Goal: Transaction & Acquisition: Purchase product/service

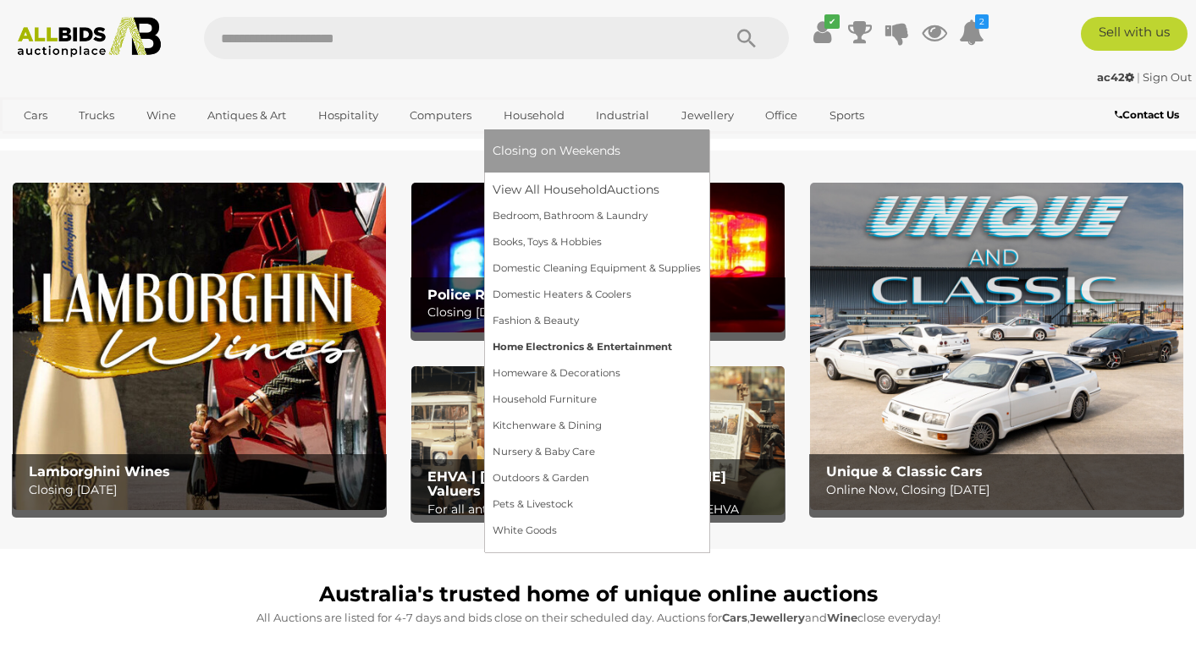
click at [558, 349] on link "Home Electronics & Entertainment" at bounding box center [597, 347] width 208 height 26
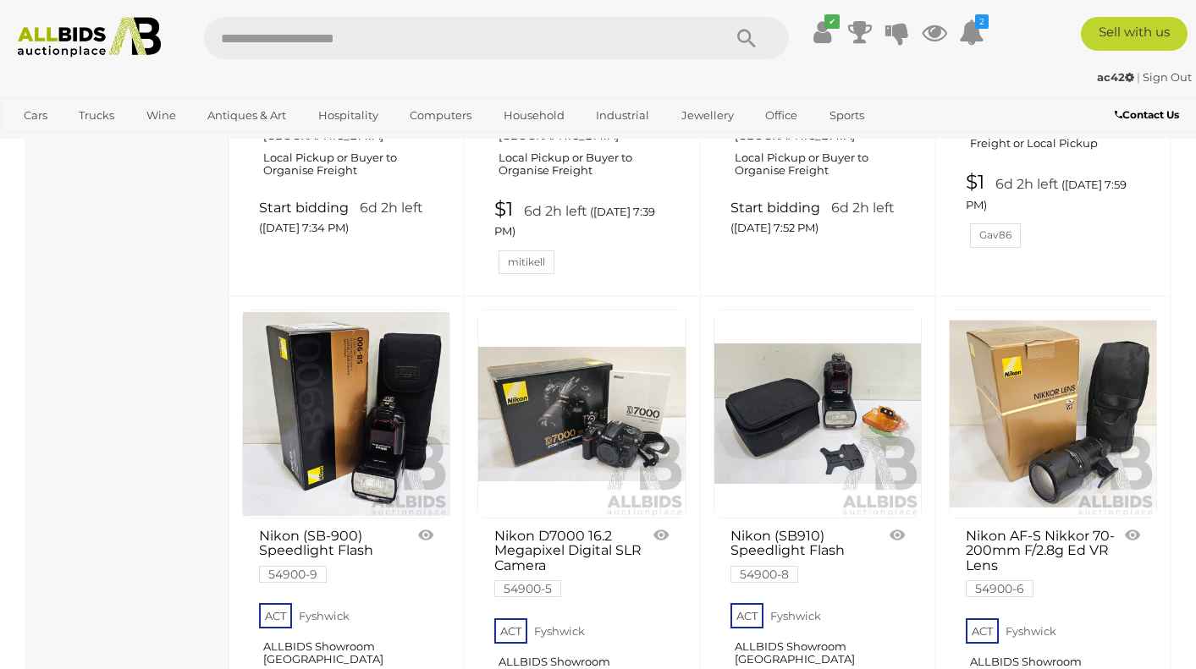
scroll to position [2694, 0]
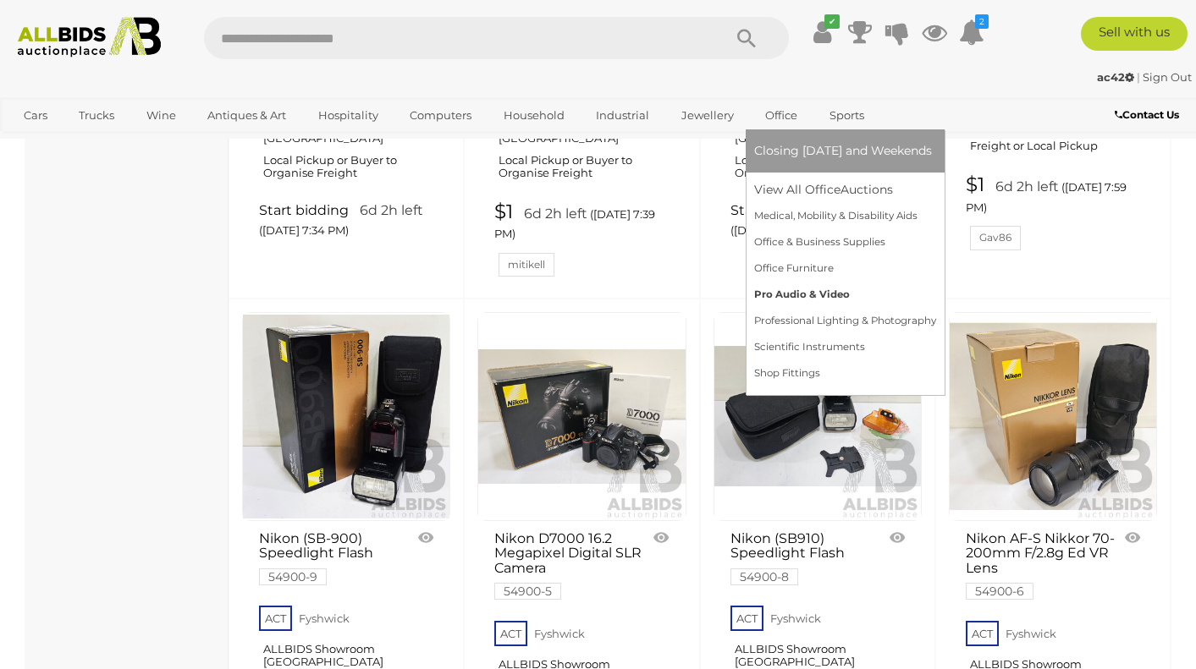
click at [786, 288] on link "Pro Audio & Video" at bounding box center [845, 295] width 182 height 26
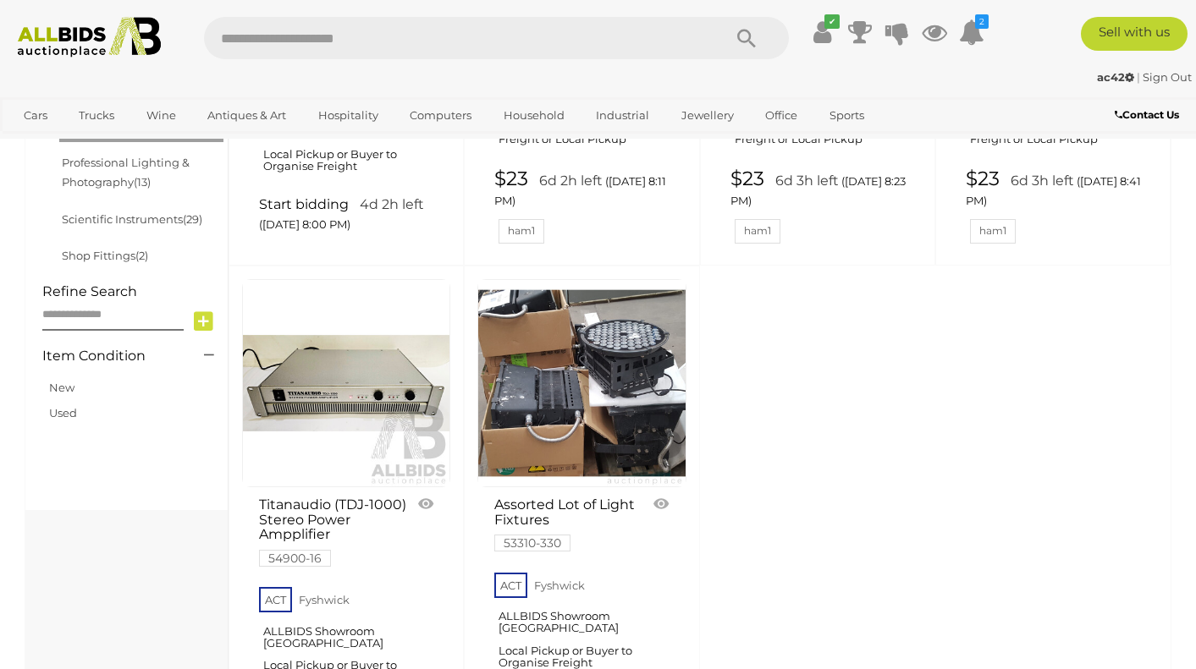
scroll to position [682, 0]
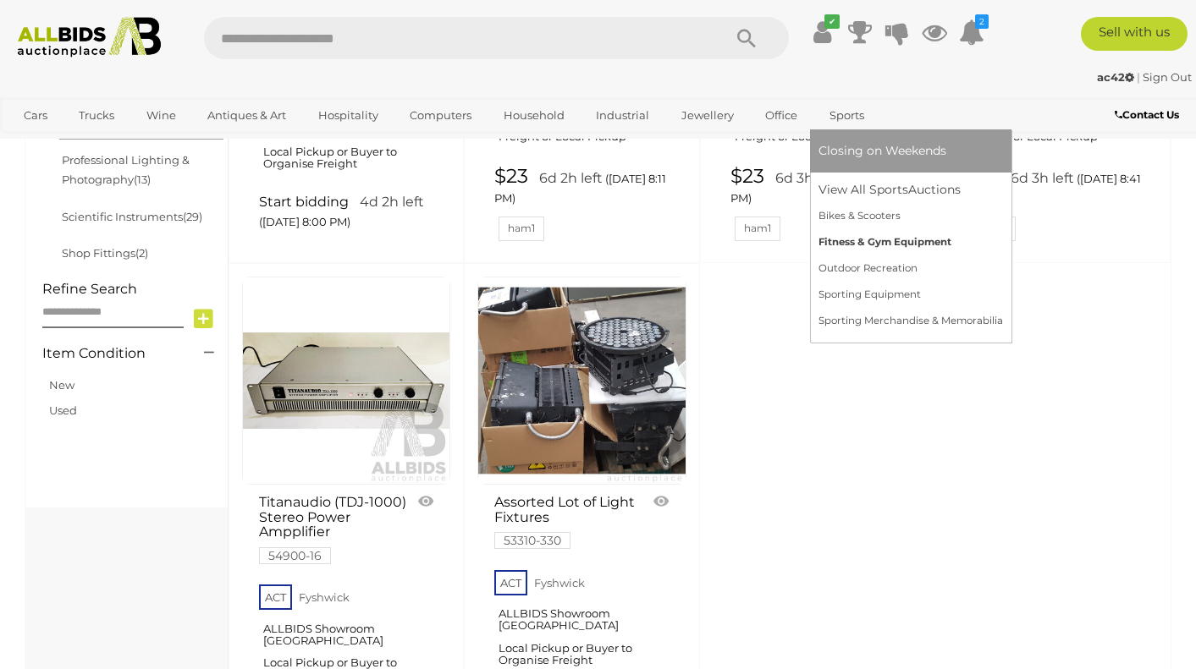
click at [846, 239] on link "Fitness & Gym Equipment" at bounding box center [910, 242] width 184 height 26
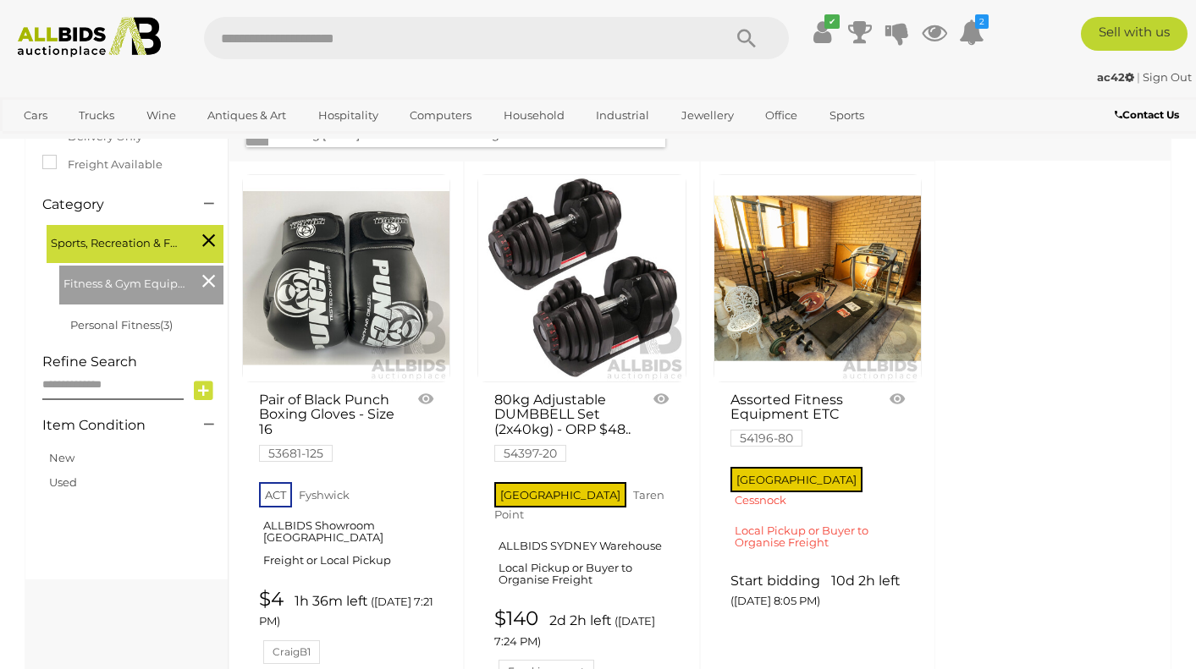
scroll to position [408, 0]
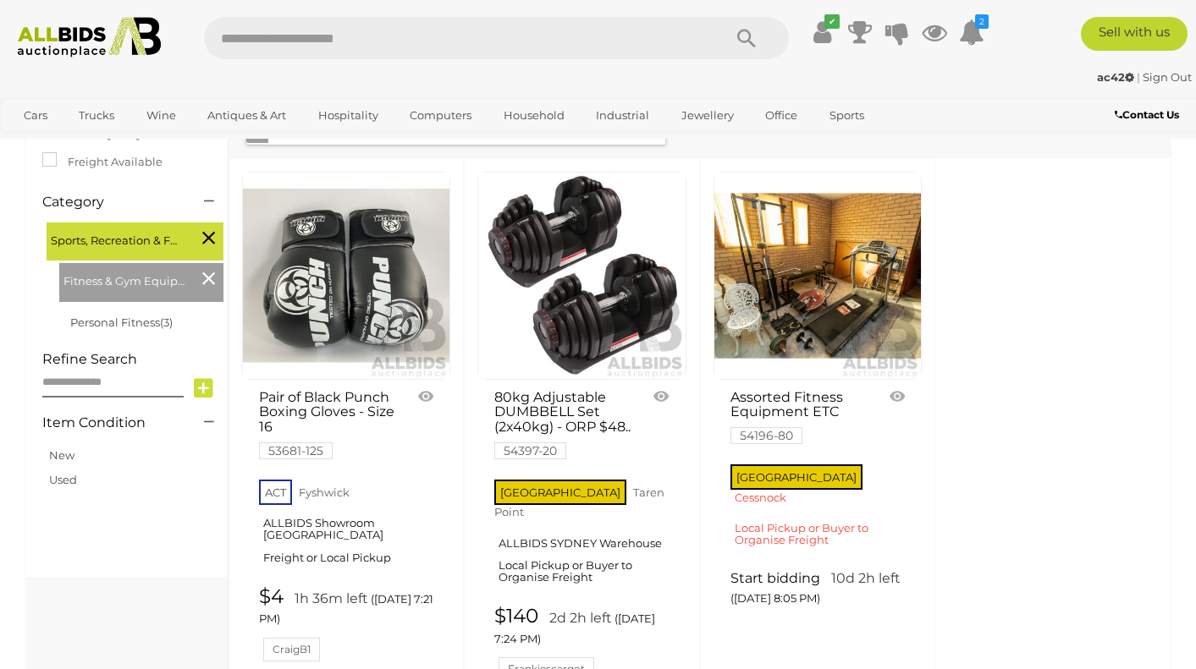
click at [845, 268] on link at bounding box center [817, 276] width 208 height 208
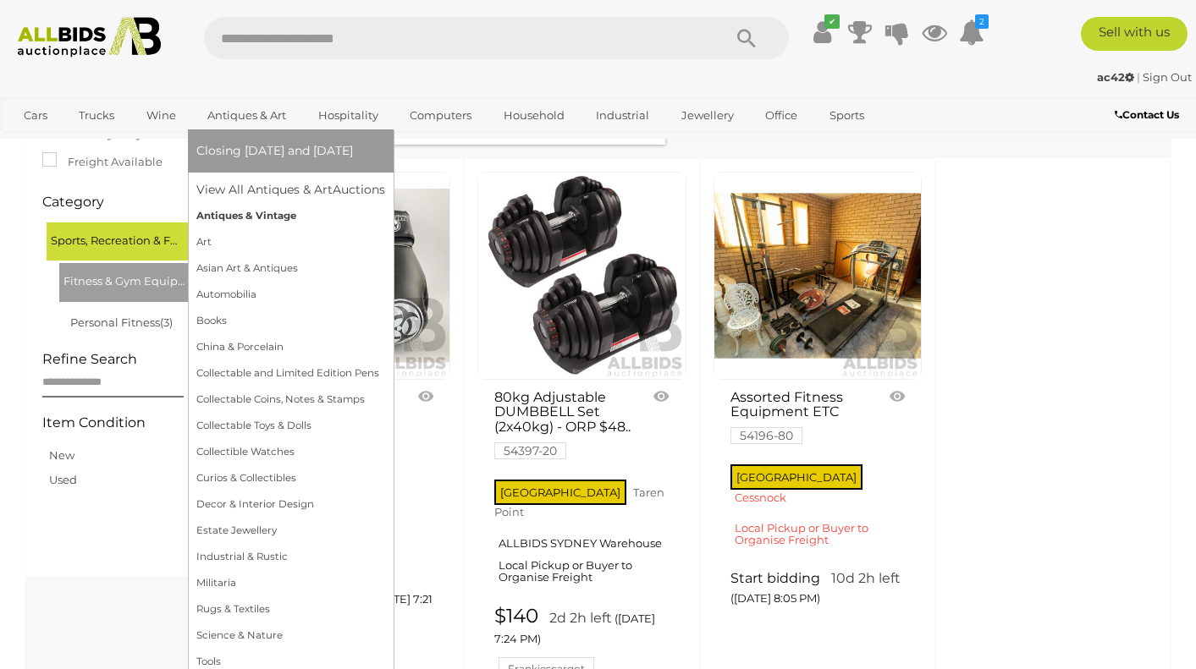
click at [248, 217] on link "Antiques & Vintage" at bounding box center [290, 216] width 189 height 26
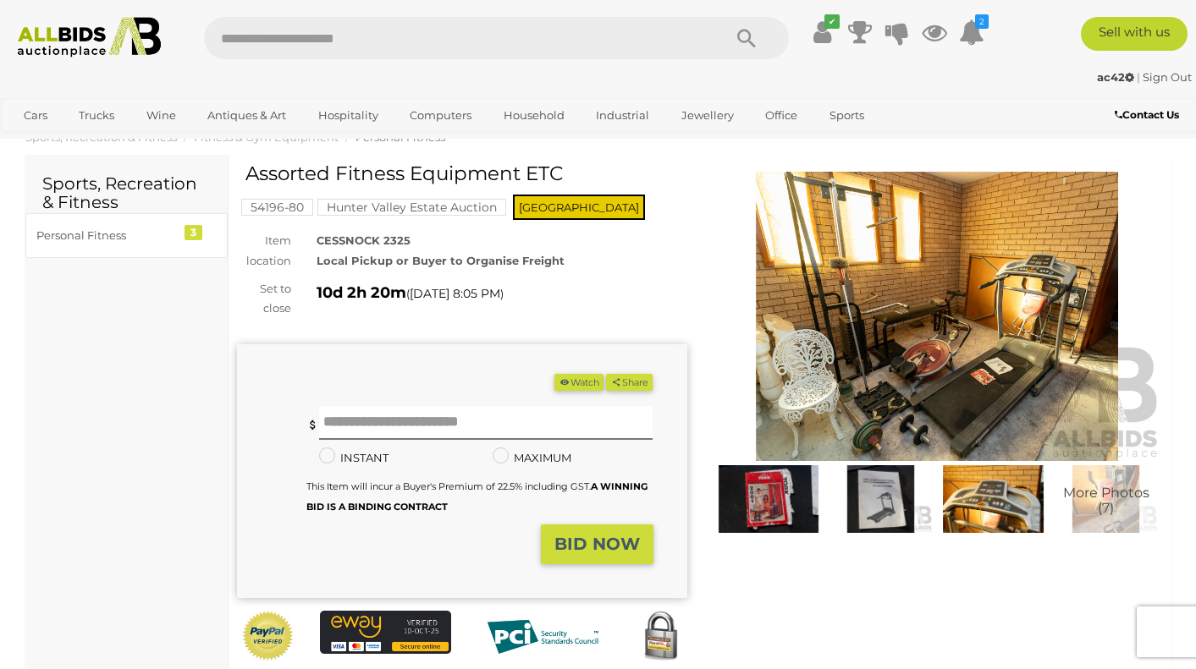
scroll to position [33, 0]
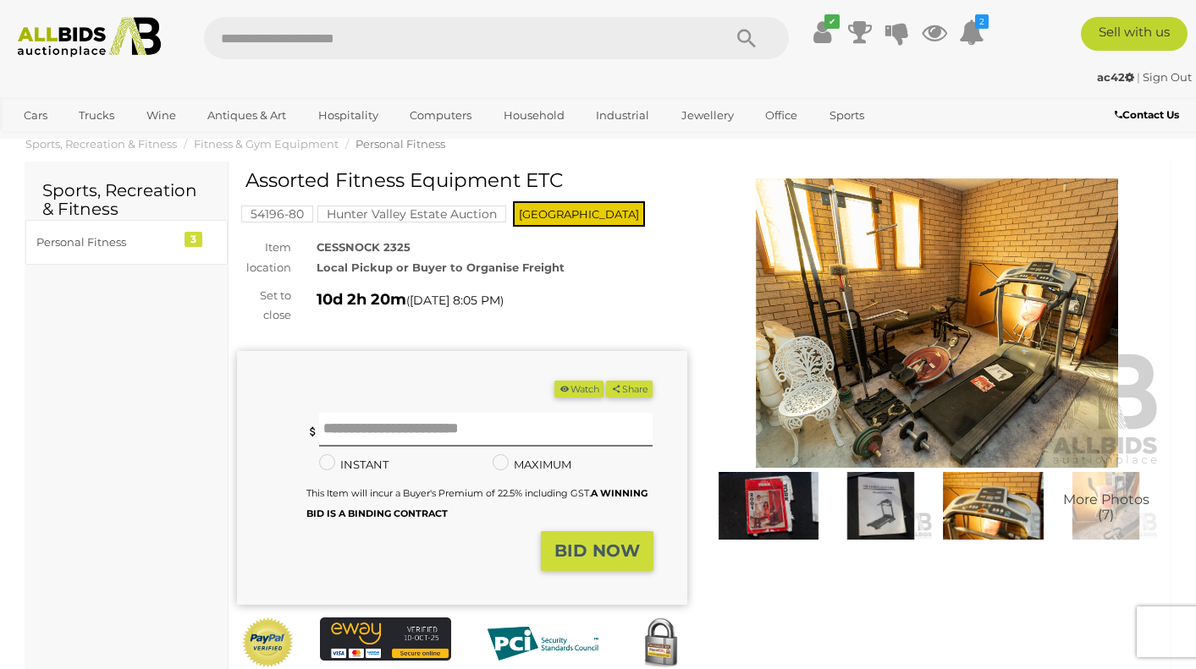
click at [927, 343] on img at bounding box center [938, 324] width 450 height 290
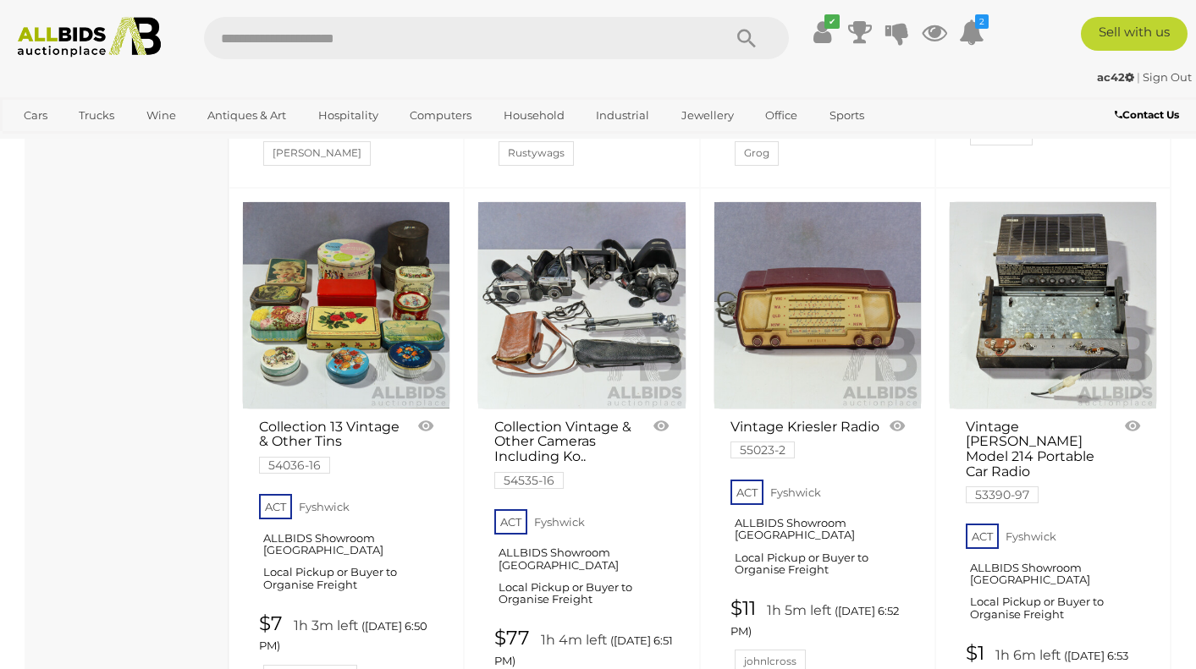
scroll to position [2376, 0]
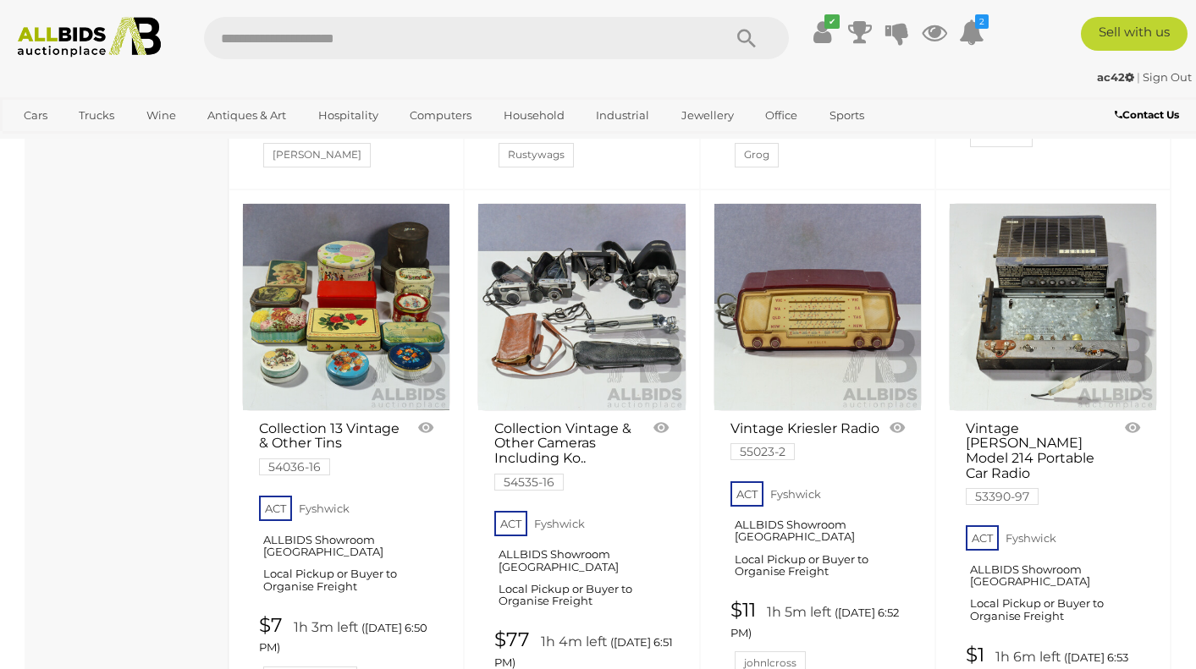
click at [584, 240] on link at bounding box center [581, 307] width 208 height 208
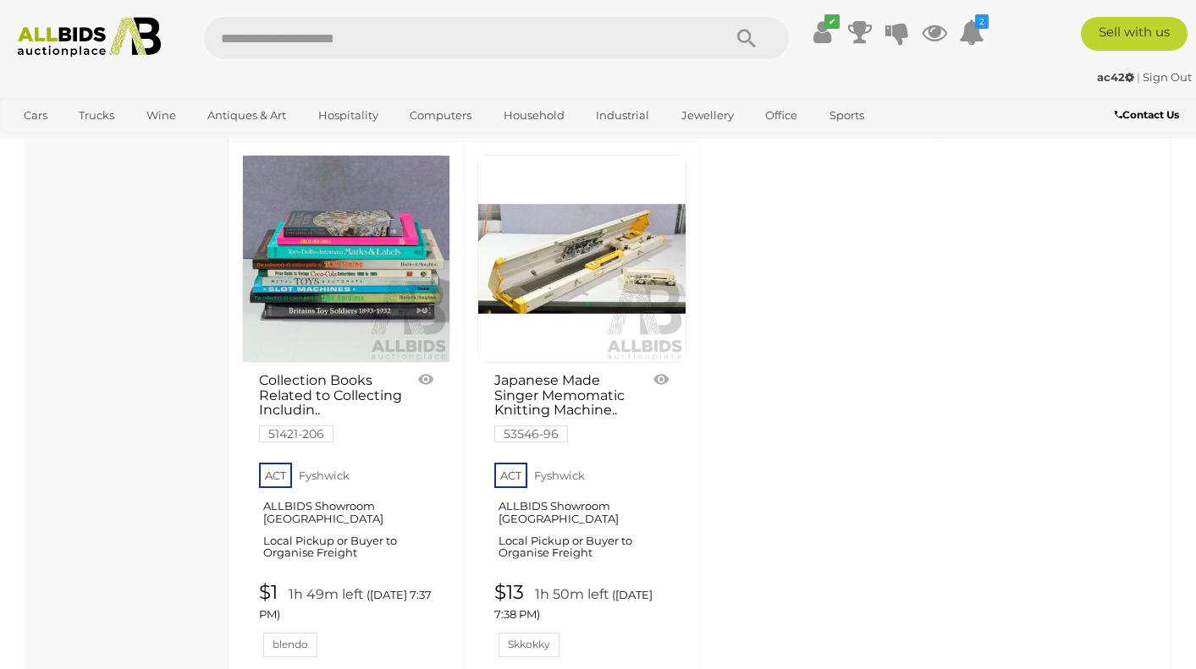
scroll to position [6781, 0]
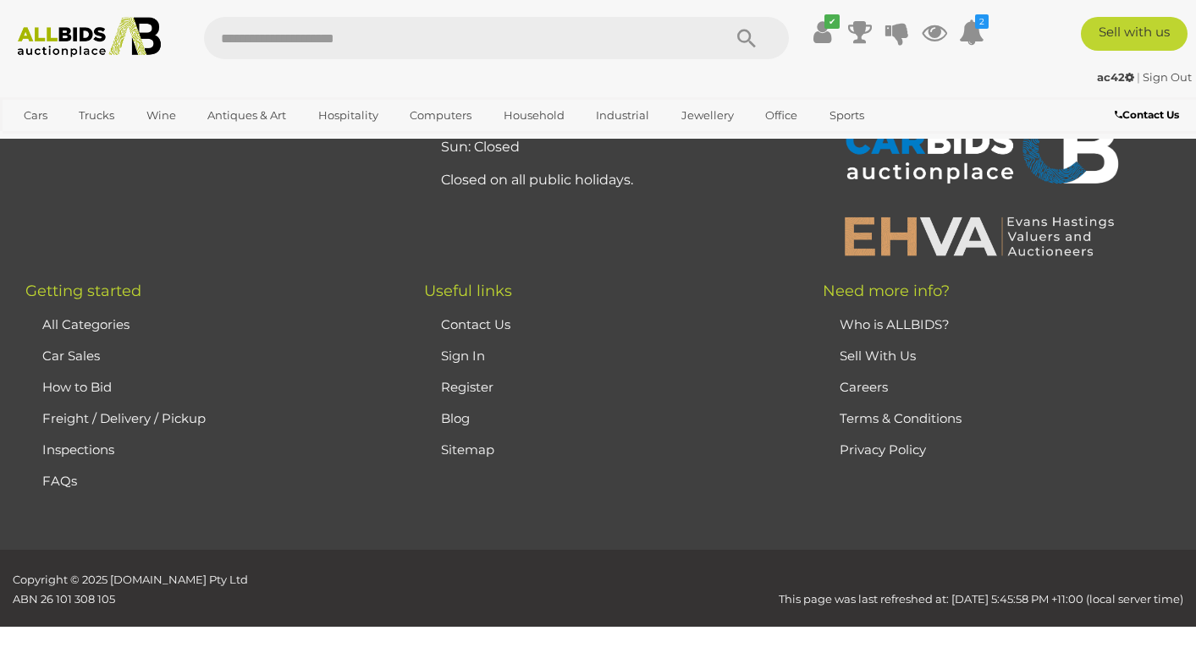
scroll to position [226, 0]
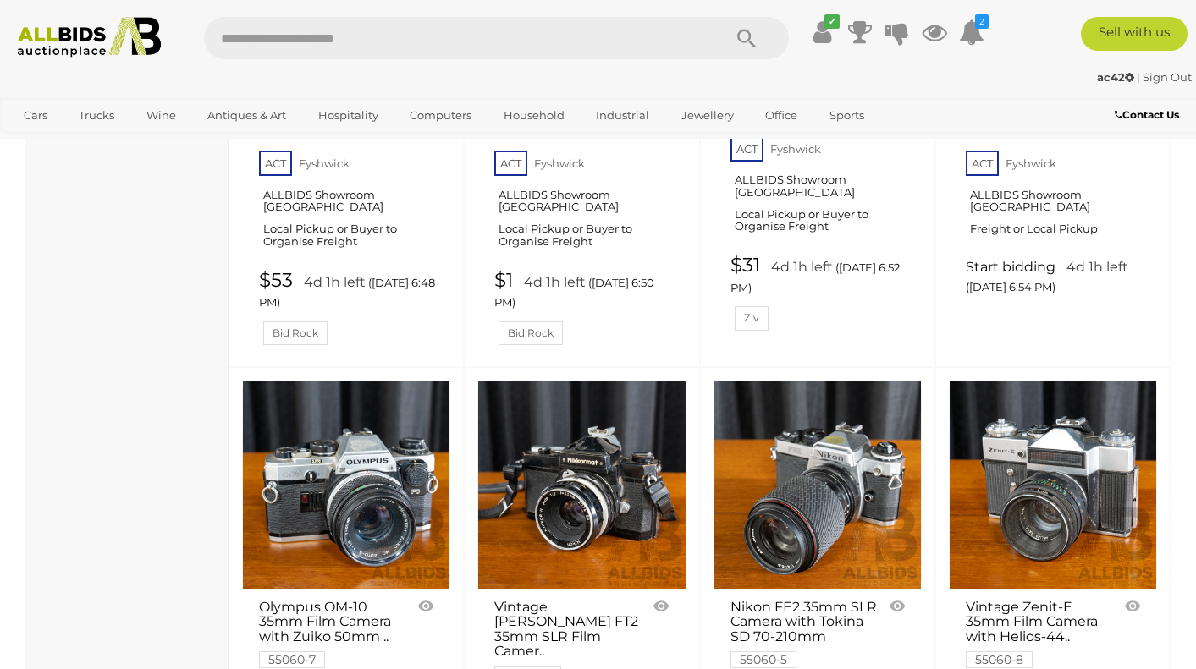
scroll to position [4407, 0]
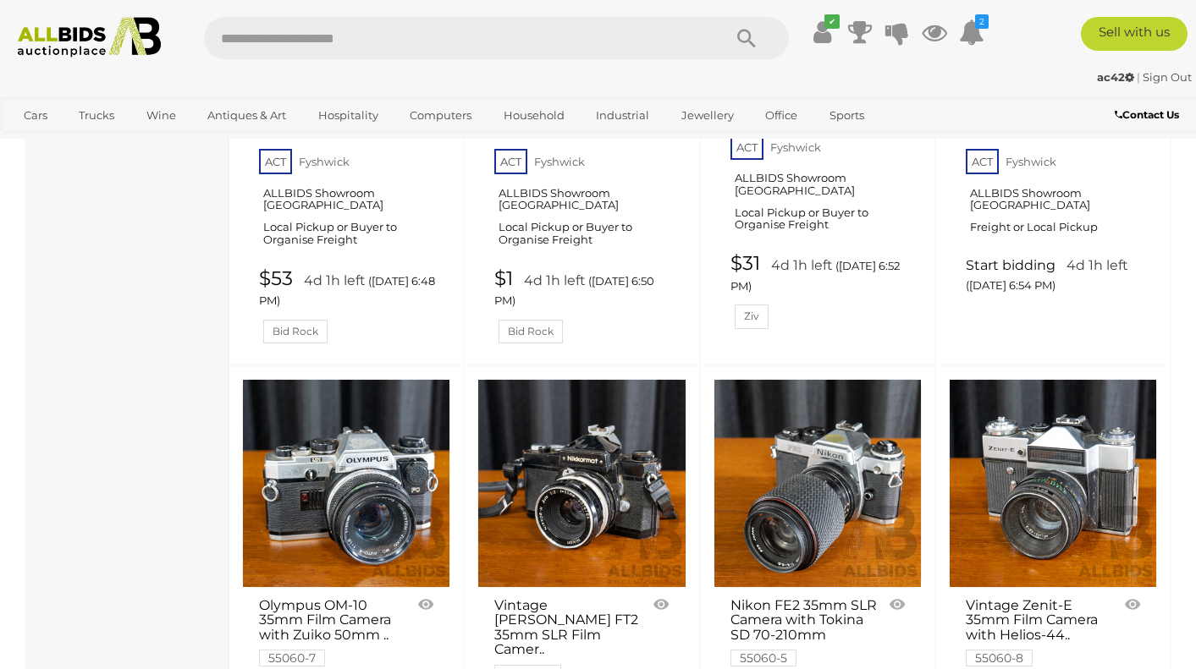
click at [331, 380] on img at bounding box center [346, 483] width 207 height 207
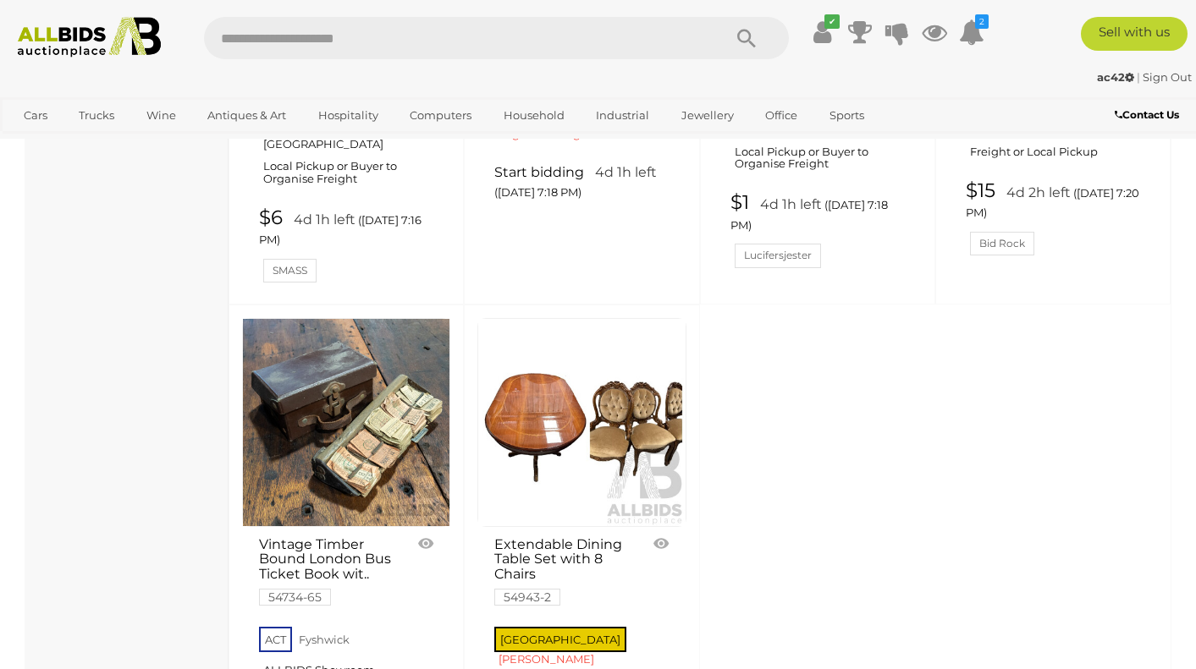
scroll to position [6625, 0]
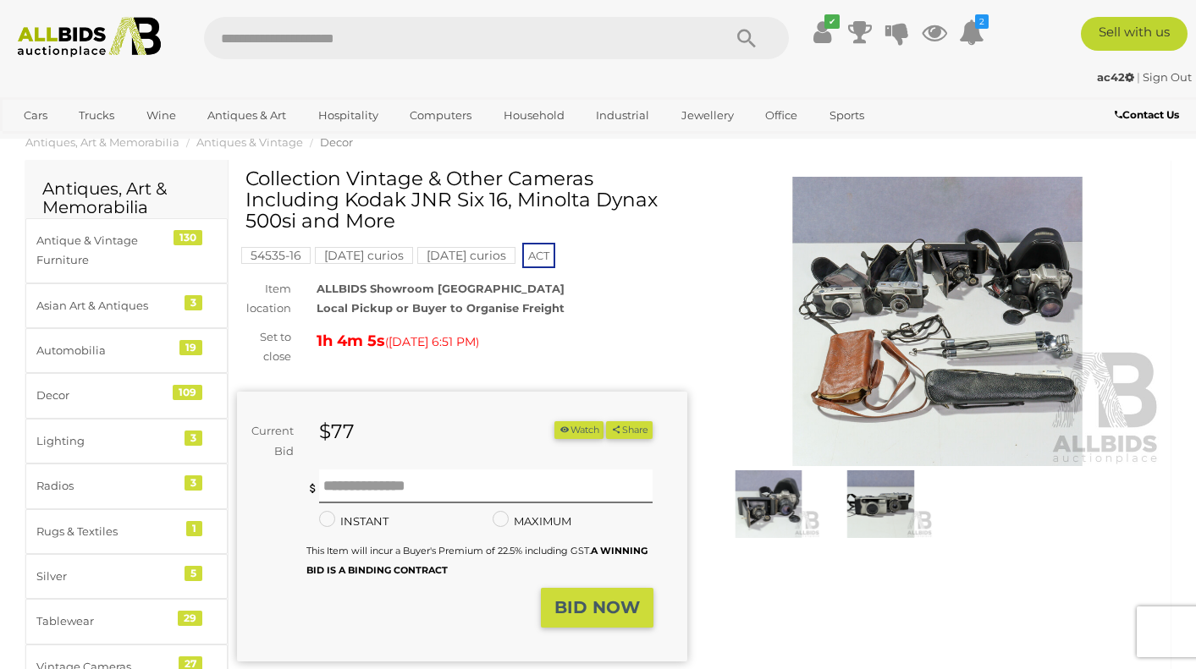
scroll to position [34, 0]
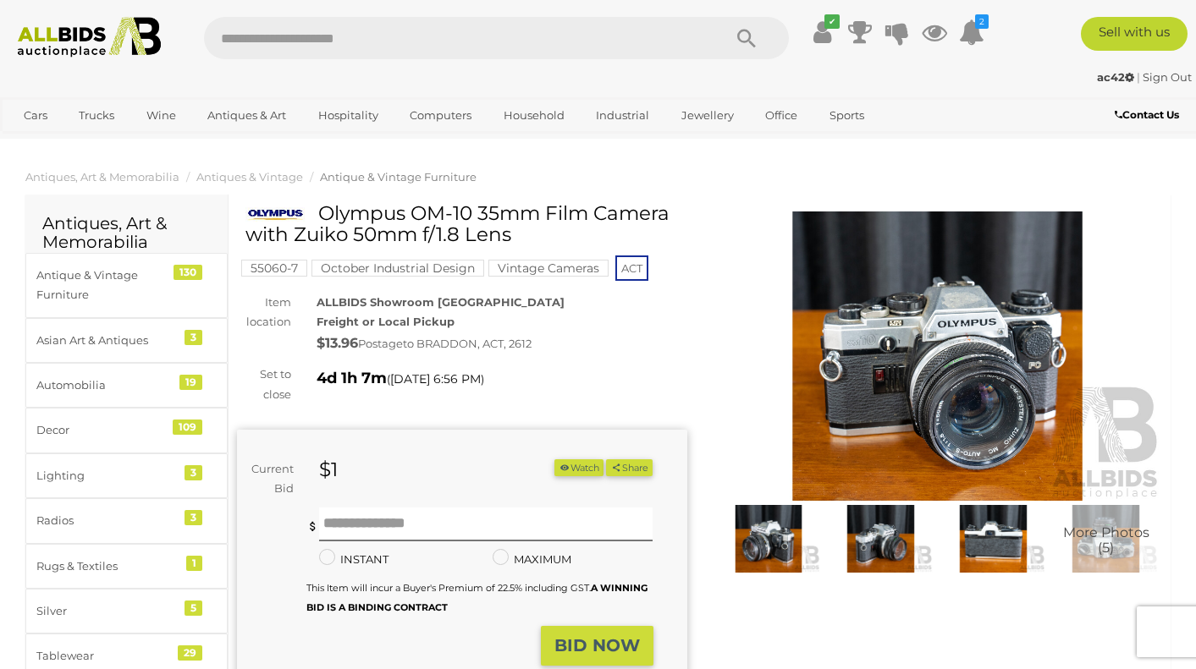
click at [925, 384] on img at bounding box center [938, 357] width 450 height 290
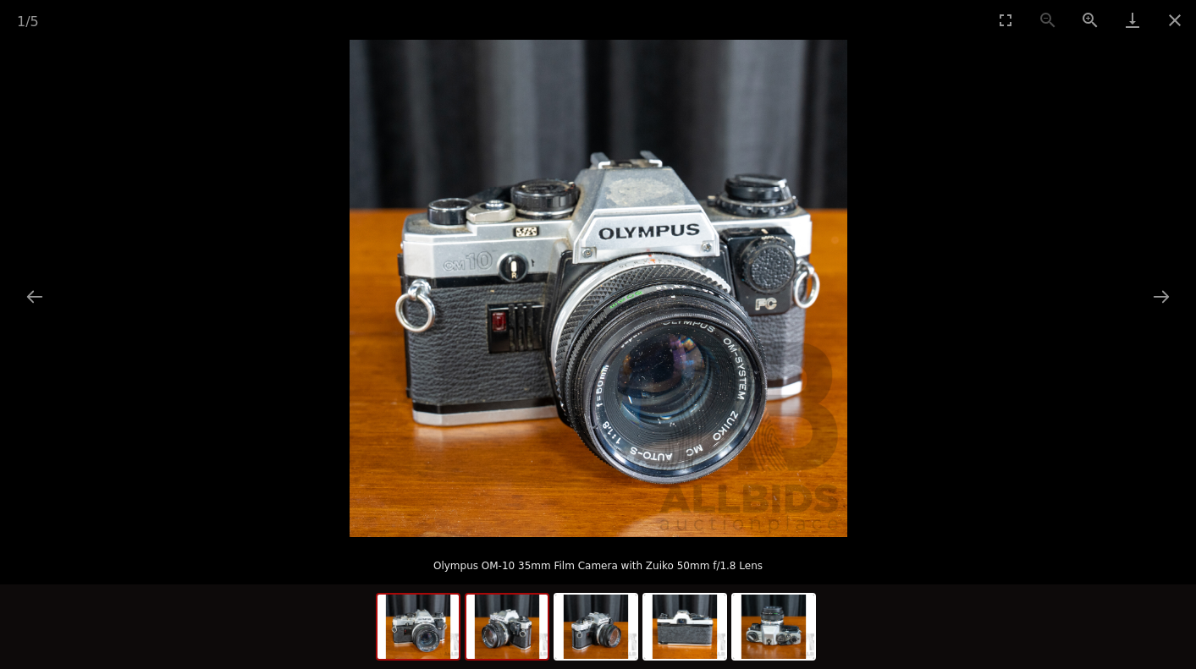
click at [502, 631] on img at bounding box center [506, 627] width 81 height 64
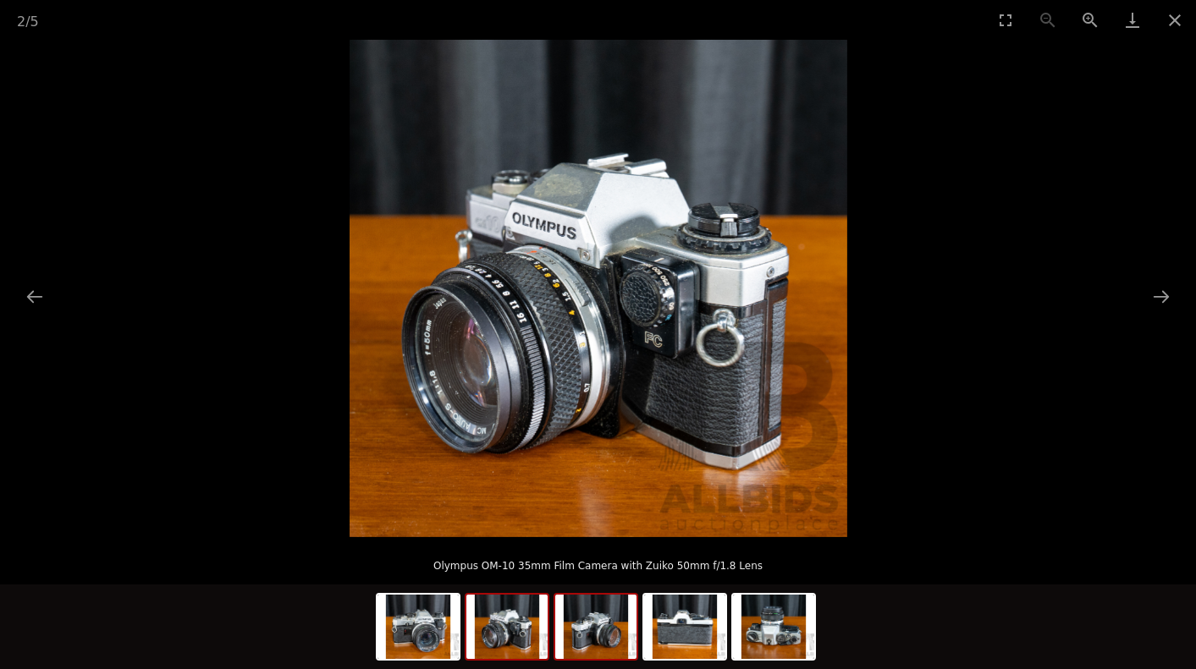
click at [593, 627] on img at bounding box center [595, 627] width 81 height 64
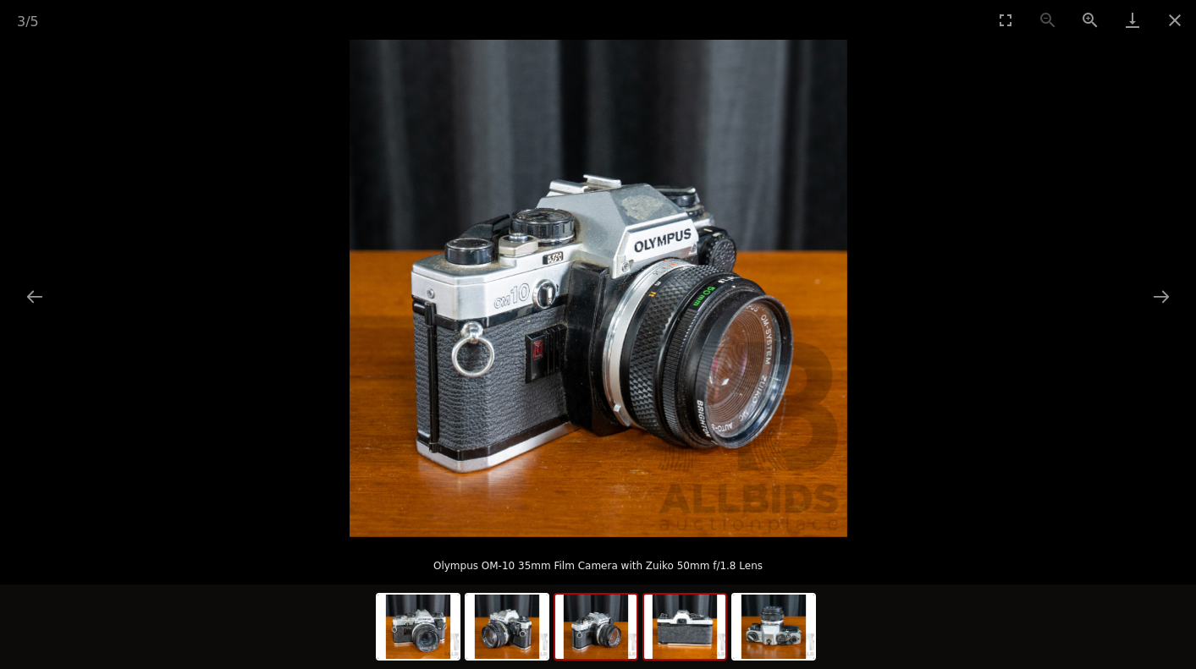
click at [685, 636] on img at bounding box center [684, 627] width 81 height 64
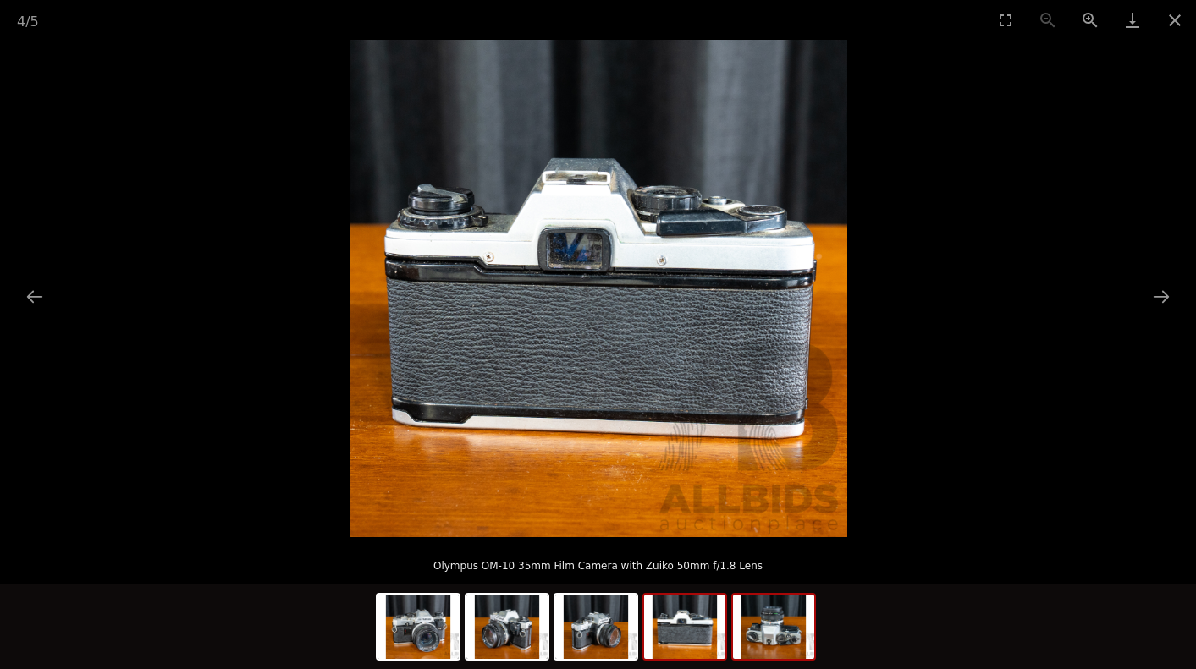
click at [779, 636] on img at bounding box center [773, 627] width 81 height 64
